Goal: Information Seeking & Learning: Learn about a topic

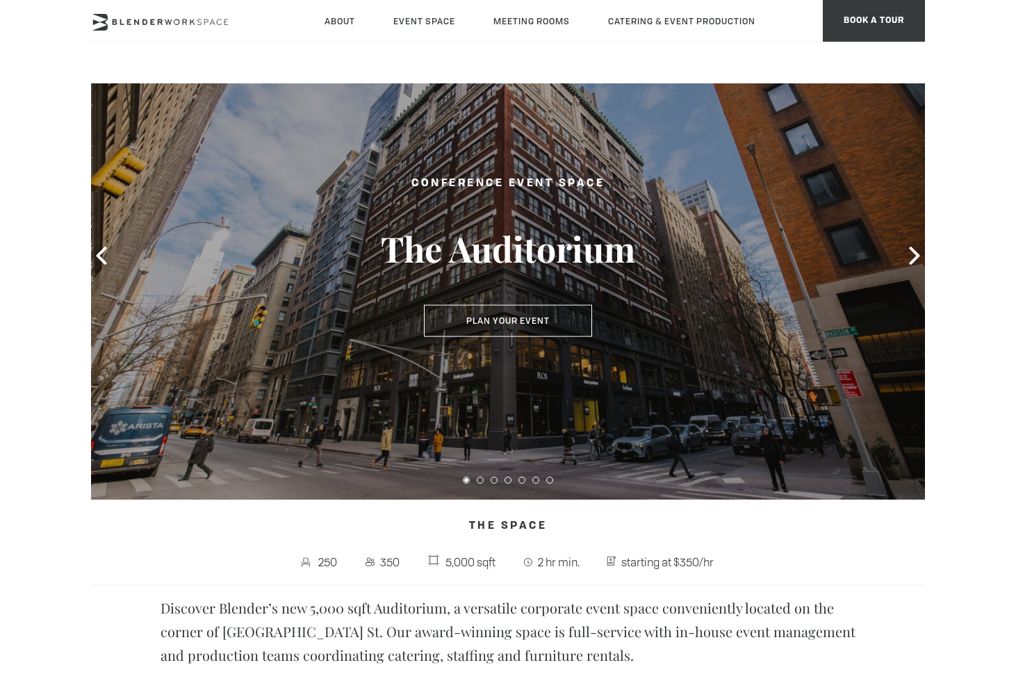
scroll to position [69, 0]
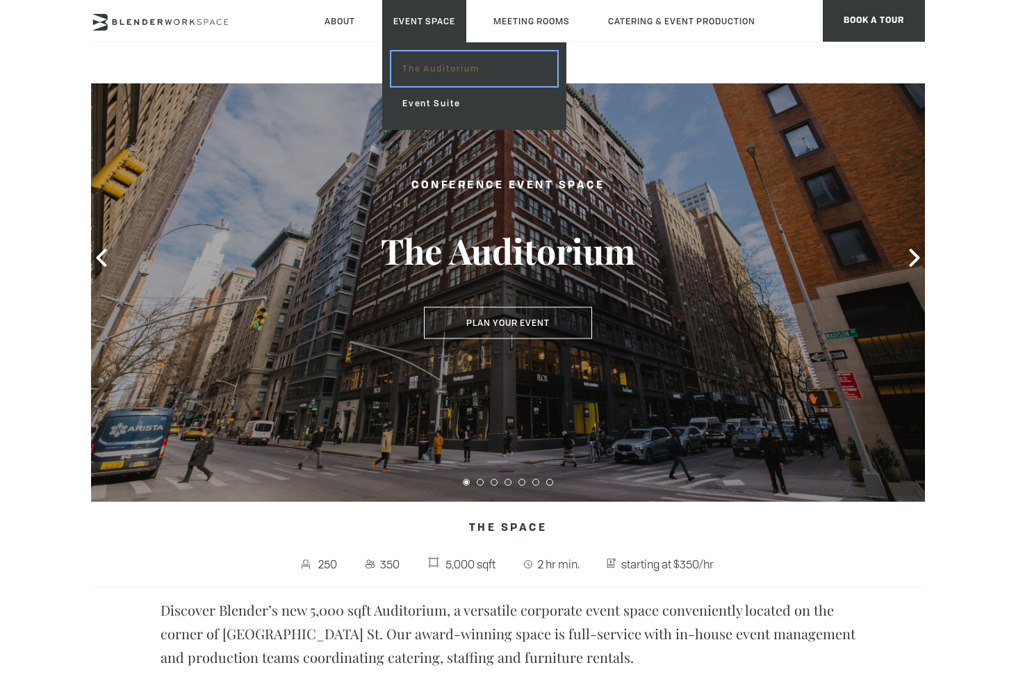
click at [426, 59] on link "The Auditorium" at bounding box center [474, 68] width 166 height 35
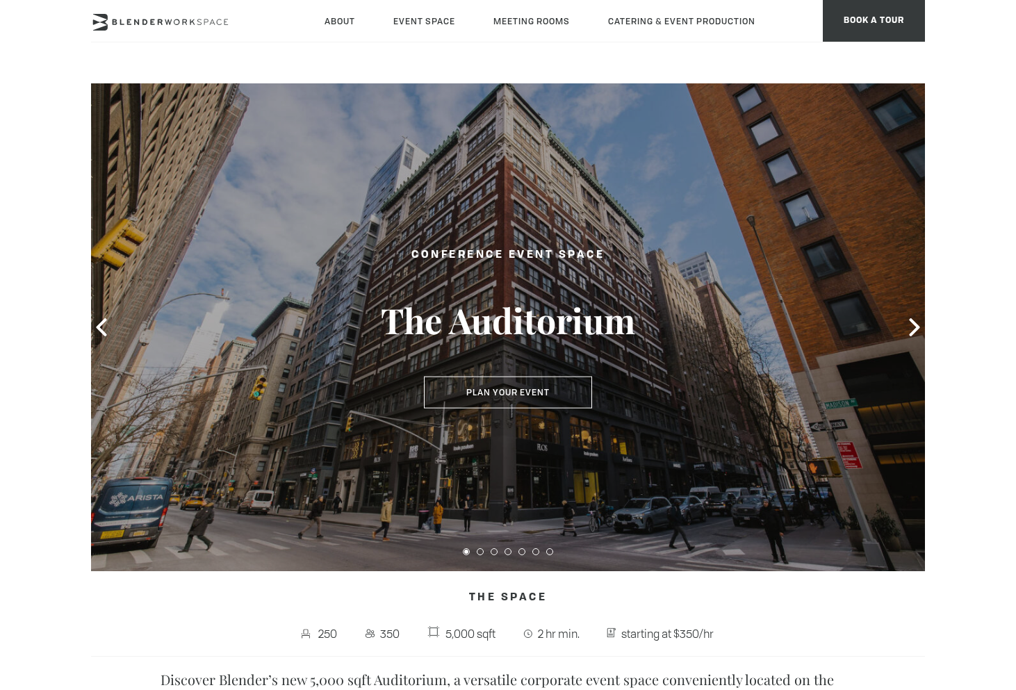
click at [607, 303] on h3 "The Auditorium" at bounding box center [508, 320] width 320 height 43
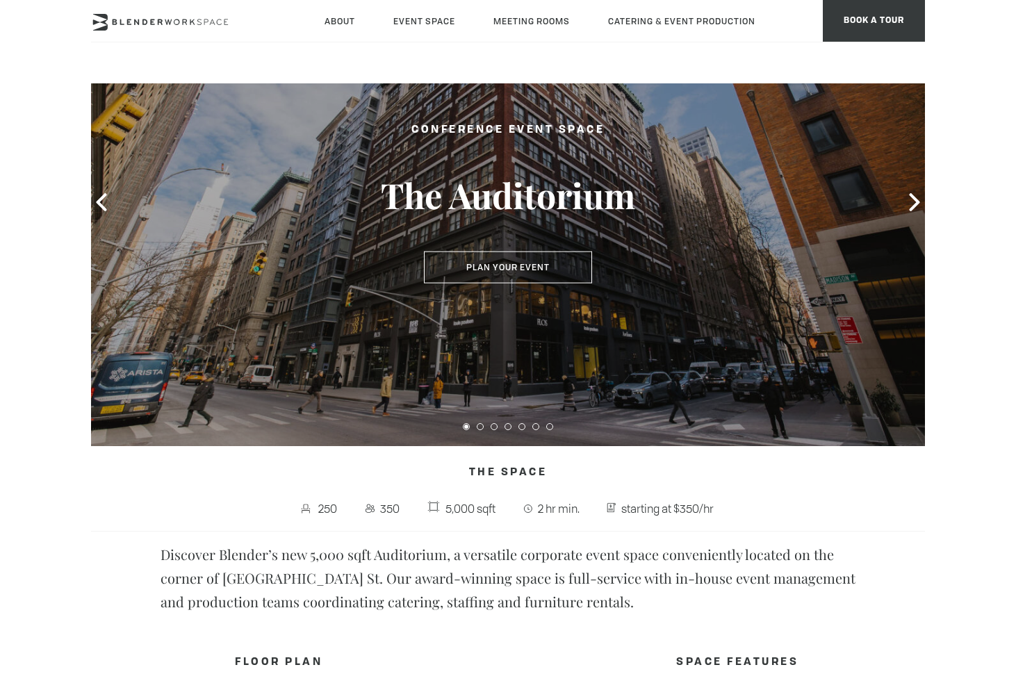
scroll to position [88, 0]
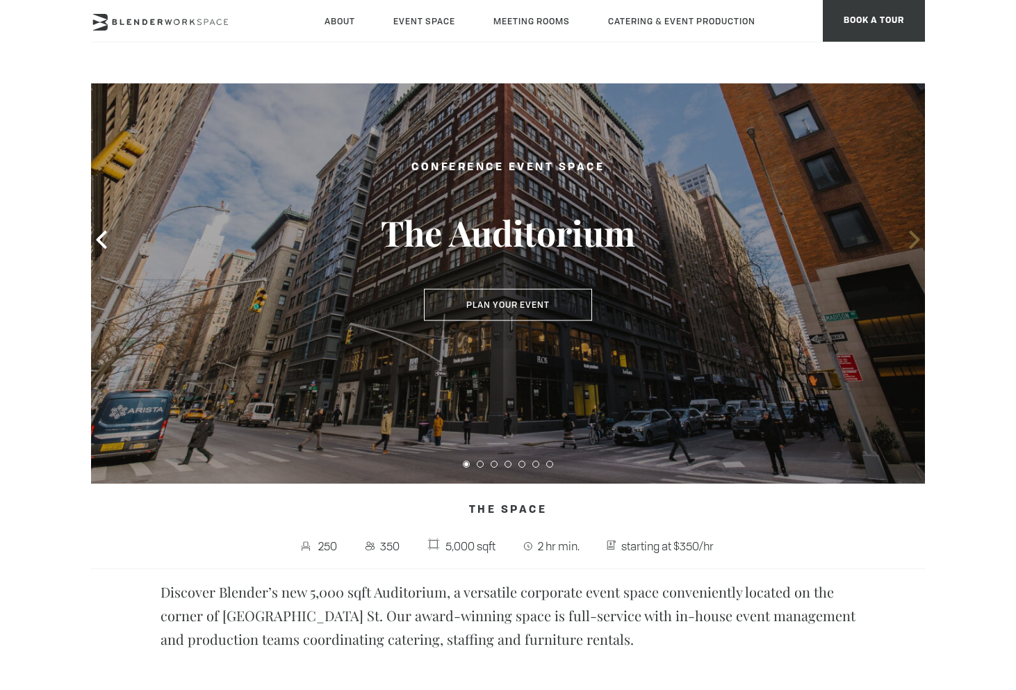
click at [920, 243] on icon at bounding box center [915, 240] width 18 height 18
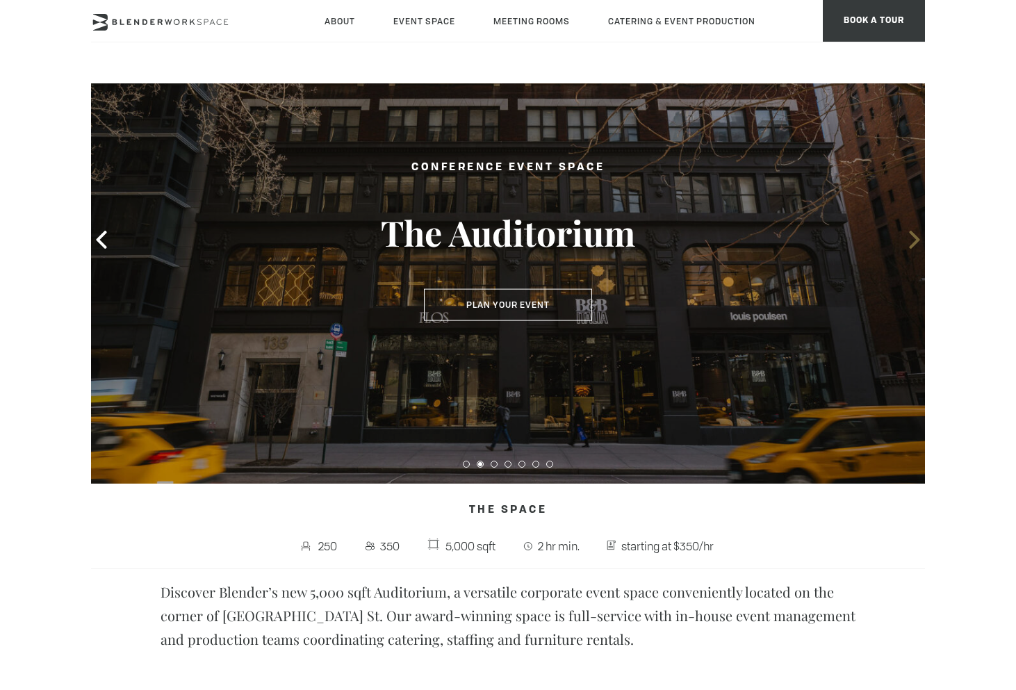
click at [915, 242] on icon at bounding box center [914, 240] width 10 height 18
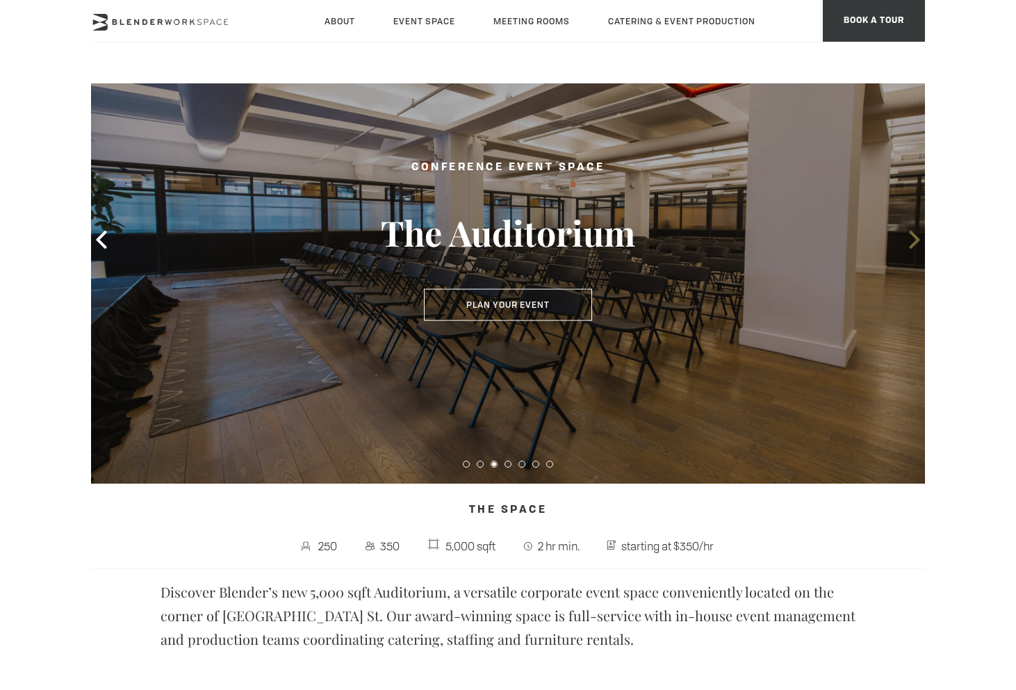
click at [908, 238] on icon at bounding box center [915, 240] width 18 height 18
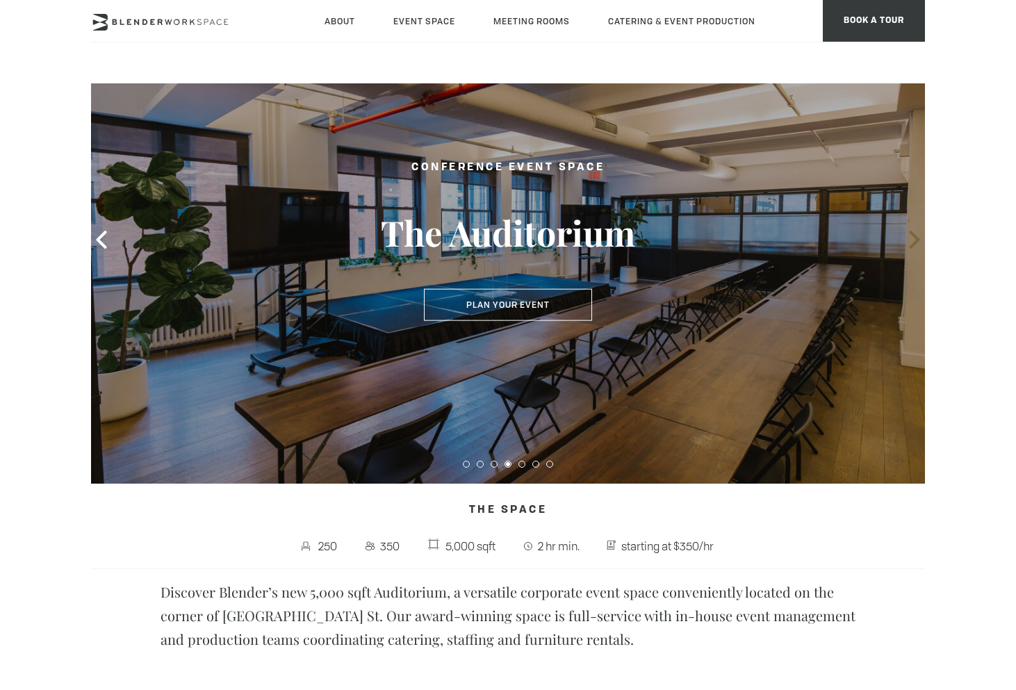
click at [905, 238] on span at bounding box center [914, 239] width 21 height 21
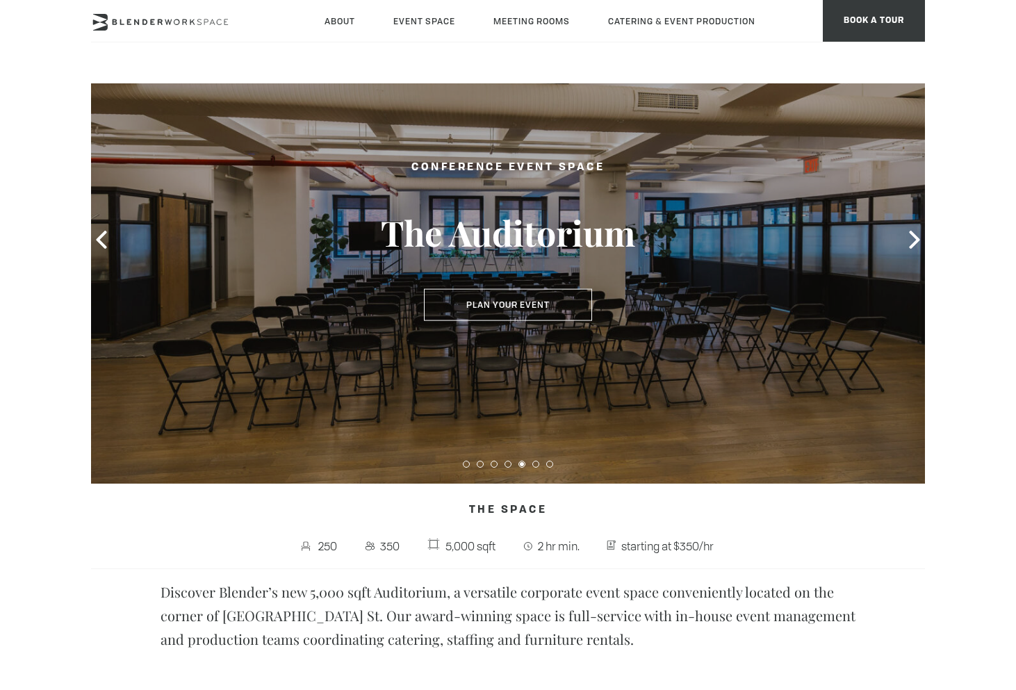
click at [866, 555] on p "250 350 5,000 sqft 2 hr min. starting at $350/hr" at bounding box center [508, 552] width 834 height 34
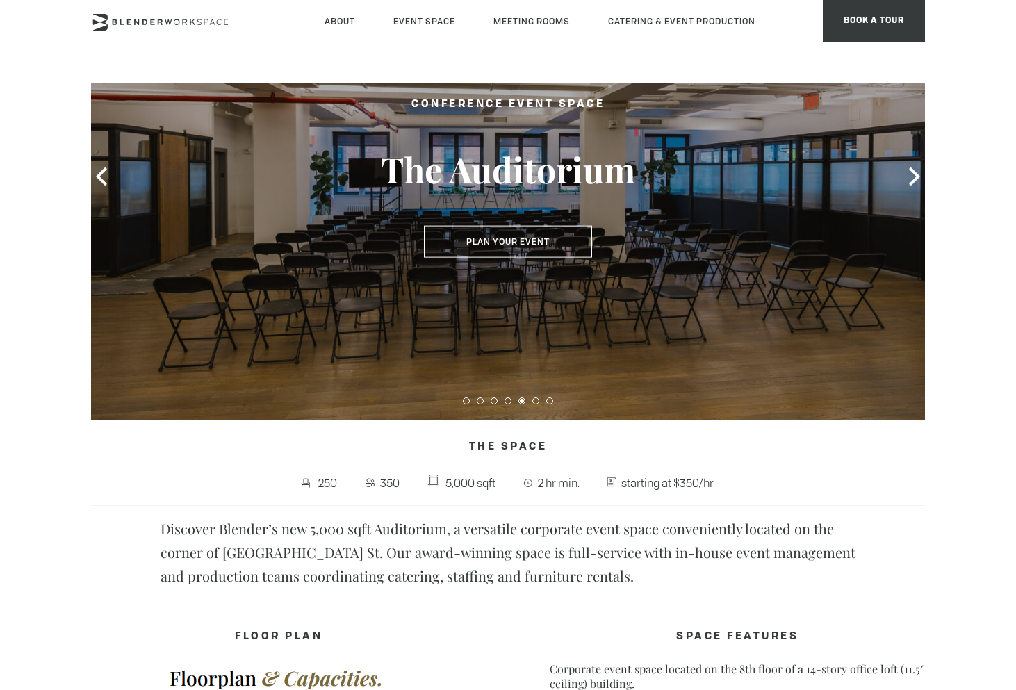
scroll to position [157, 0]
